Goal: Entertainment & Leisure: Browse casually

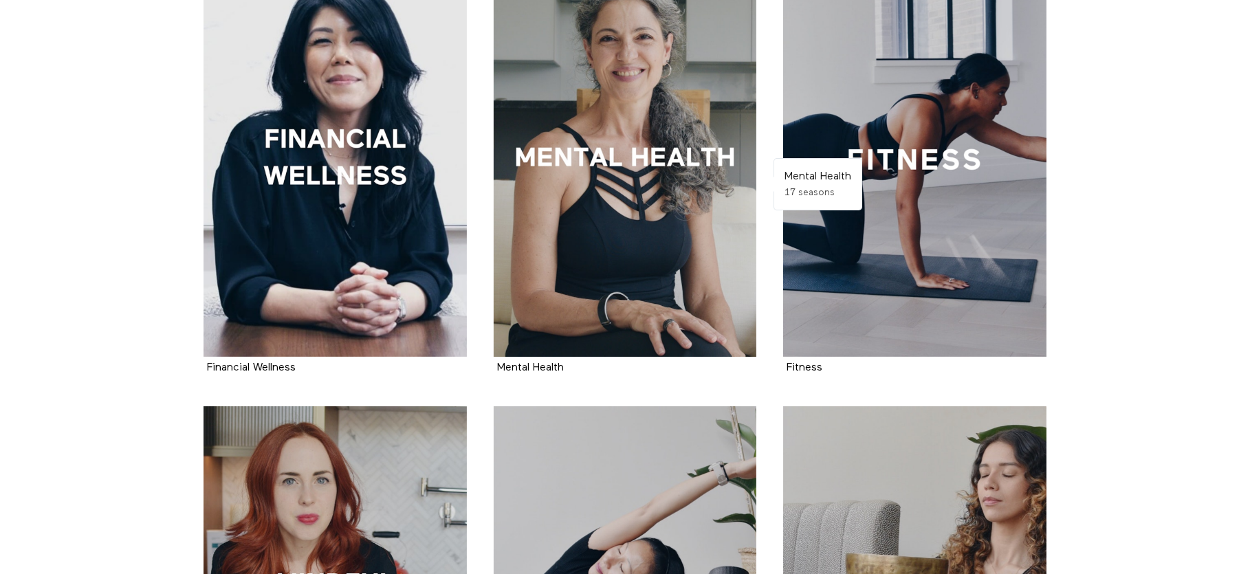
scroll to position [687, 0]
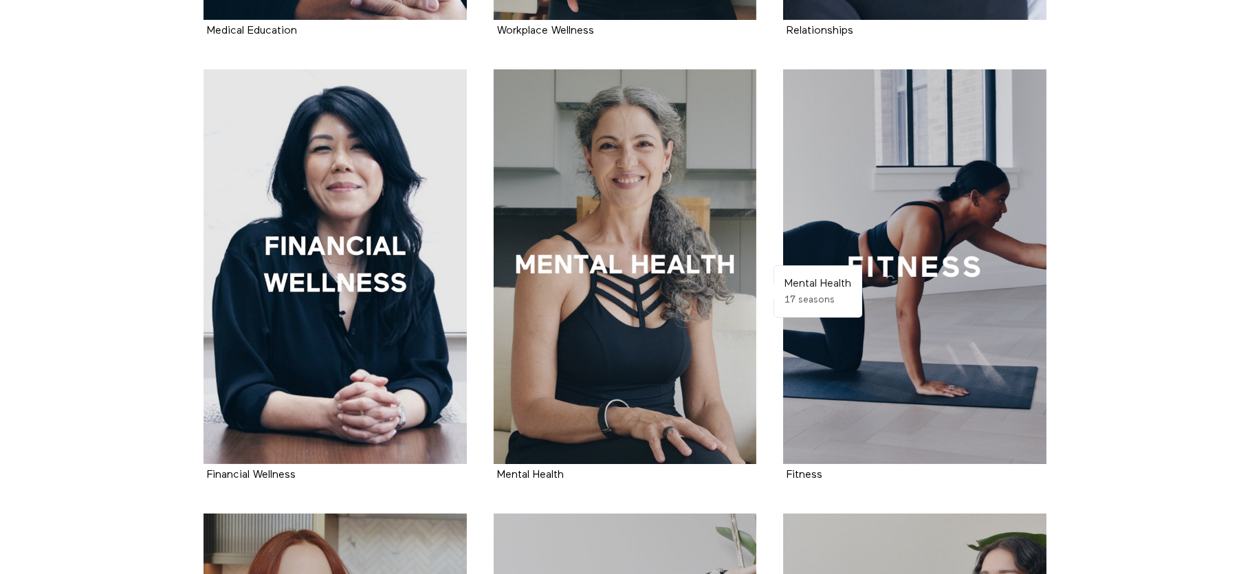
drag, startPoint x: 514, startPoint y: 231, endPoint x: 1135, endPoint y: 228, distance: 620.7
click at [1135, 228] on section "Medical Education 34 seasons Workplace Wellness 10 seasons Relationships 11 sea…" at bounding box center [625, 525] width 1250 height 1801
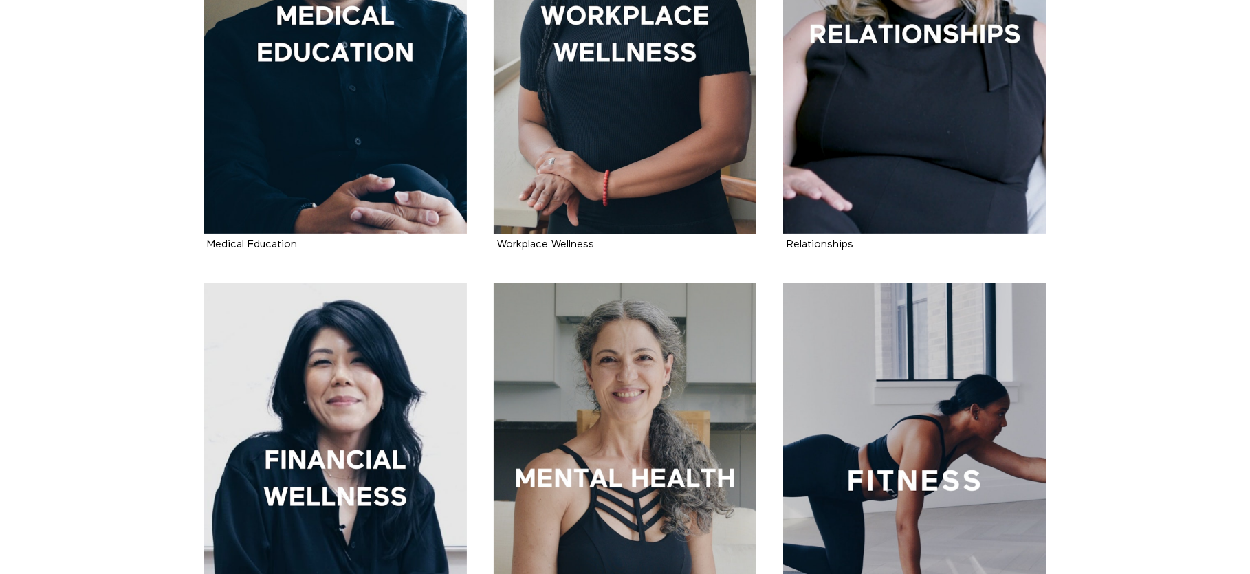
scroll to position [0, 0]
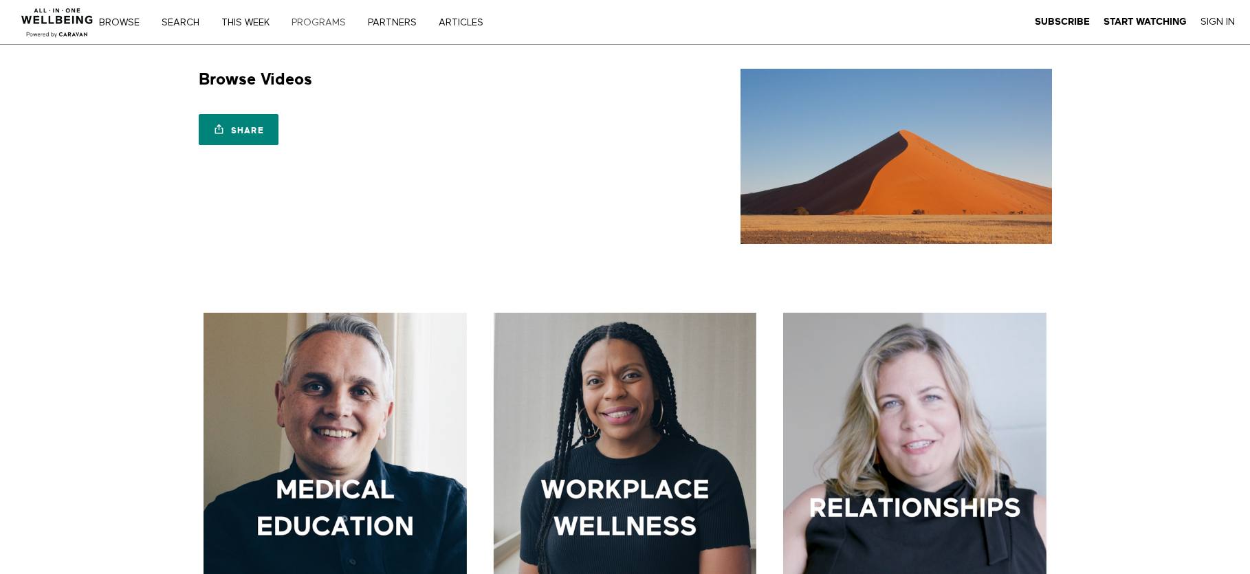
click at [326, 19] on link "PROGRAMS" at bounding box center [324, 23] width 74 height 10
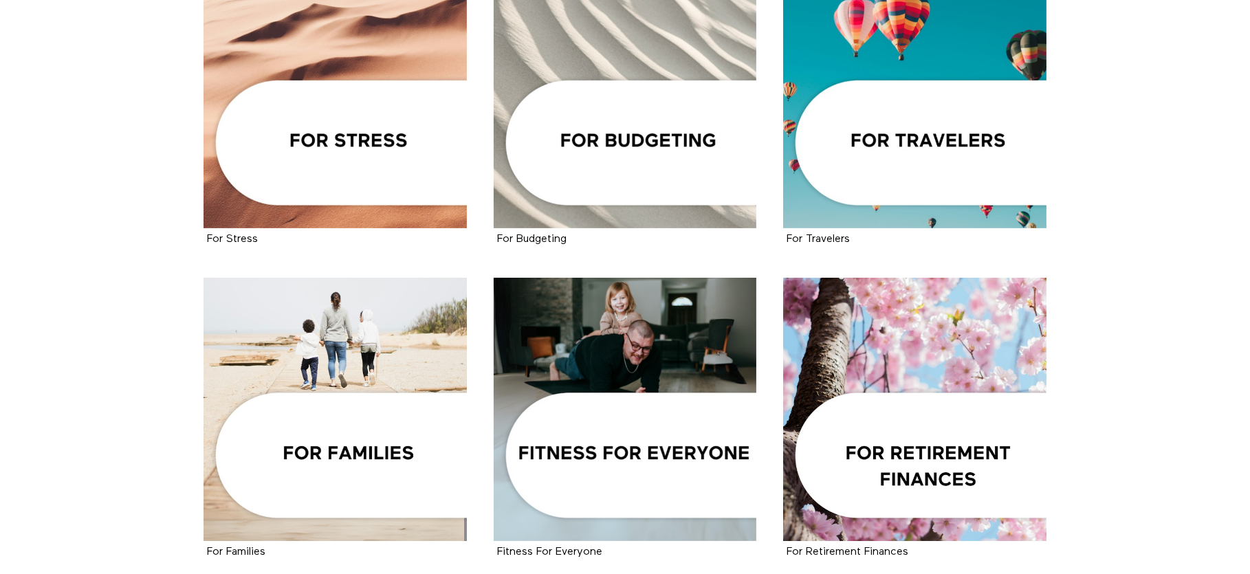
scroll to position [1031, 0]
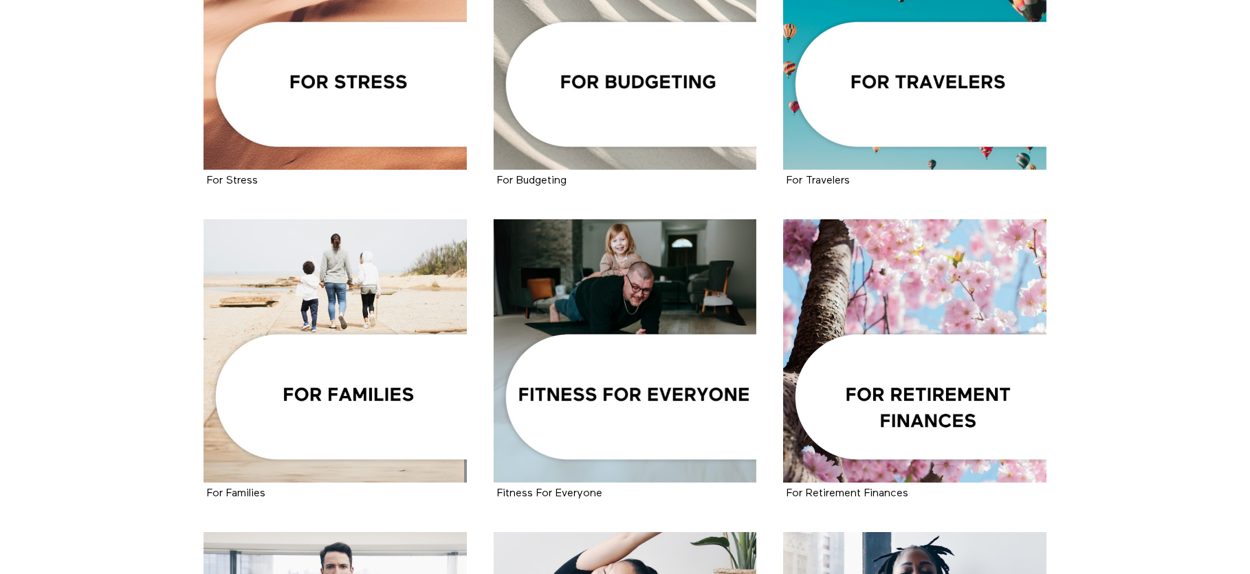
drag, startPoint x: 30, startPoint y: 248, endPoint x: 83, endPoint y: 113, distance: 144.8
click at [83, 113] on section "14 Day Movement 1 season 14 Day Mindfulness 1 season For Sleep 3 seasons" at bounding box center [625, 388] width 1250 height 2213
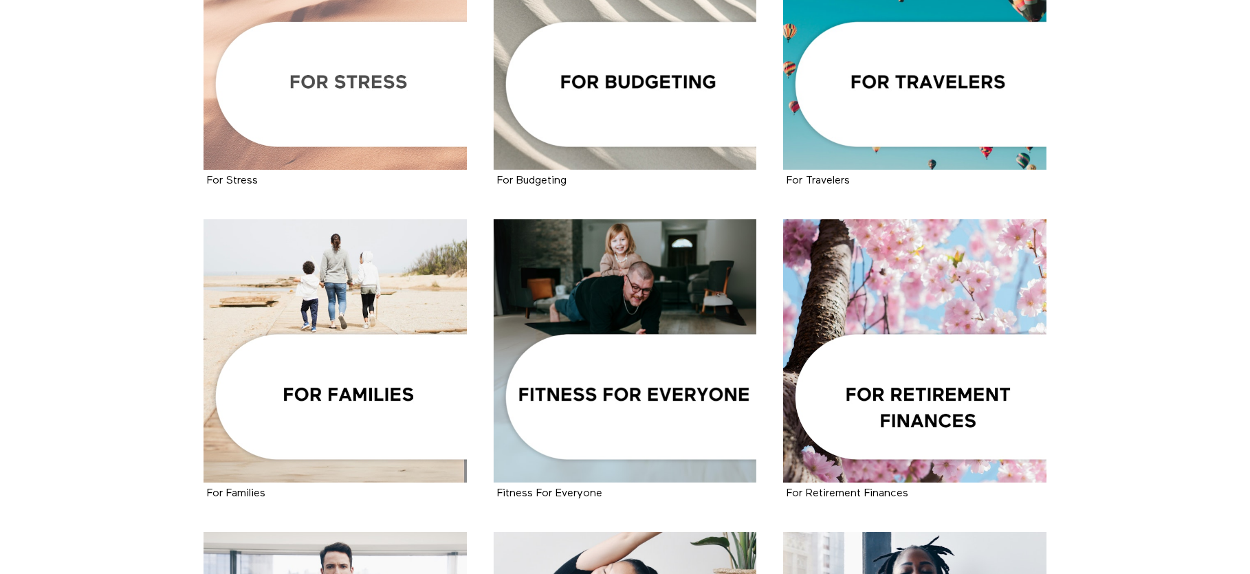
click at [263, 113] on div at bounding box center [334, 38] width 263 height 263
